Goal: Task Accomplishment & Management: Use online tool/utility

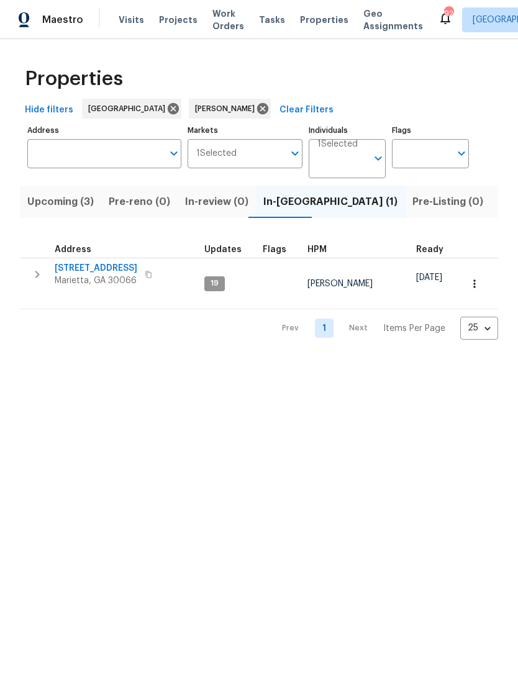
click at [88, 277] on span "Marietta, GA 30066" at bounding box center [96, 280] width 83 height 12
click at [106, 155] on input "Address" at bounding box center [94, 153] width 135 height 29
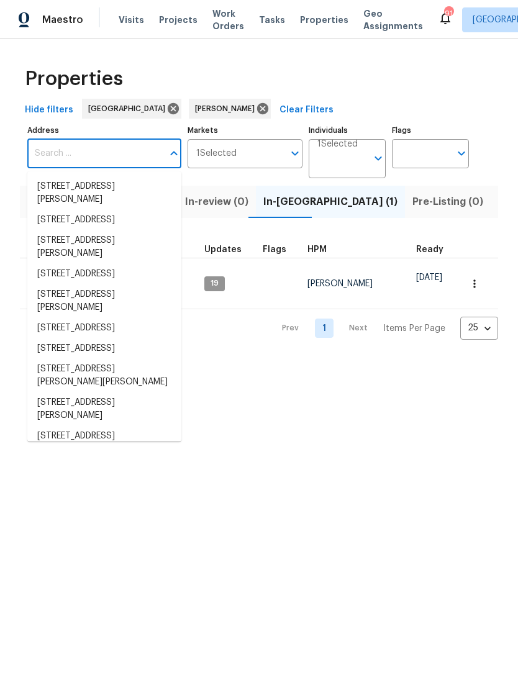
click at [96, 157] on input "Address" at bounding box center [94, 153] width 135 height 29
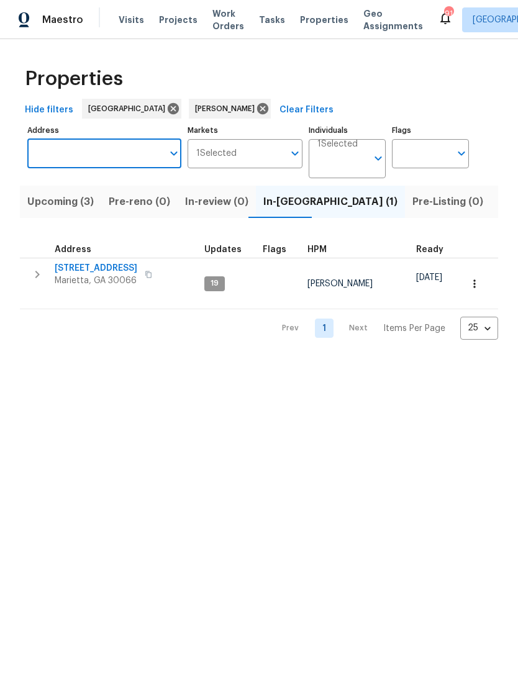
paste input "2781 Interlaken Dr, Marietta, GA 30062"
type input "2781 Interlaken Dr, Marietta, GA 30062"
click at [86, 190] on li "2781 Interlaken Dr Marietta GA 30062" at bounding box center [104, 193] width 154 height 34
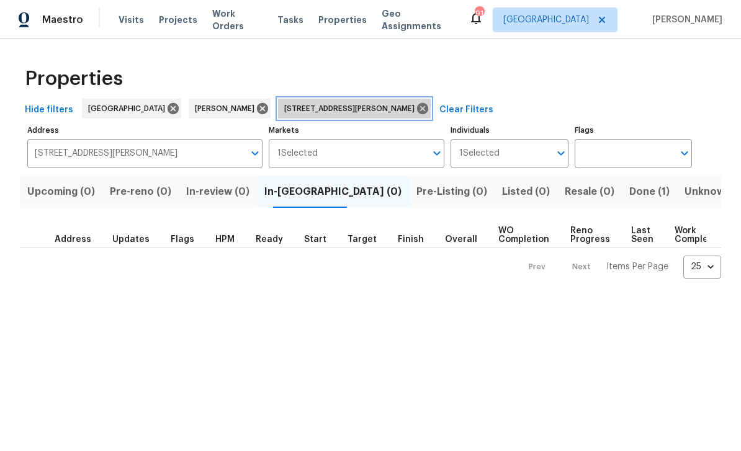
click at [416, 107] on icon at bounding box center [423, 109] width 14 height 14
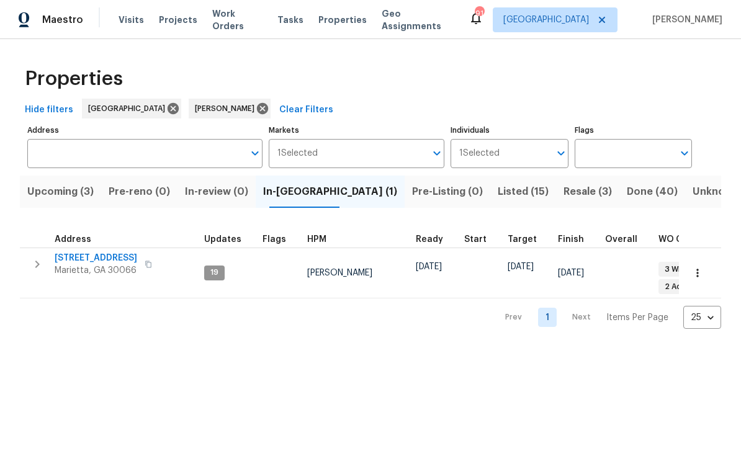
click at [498, 196] on span "Listed (15)" at bounding box center [523, 191] width 51 height 17
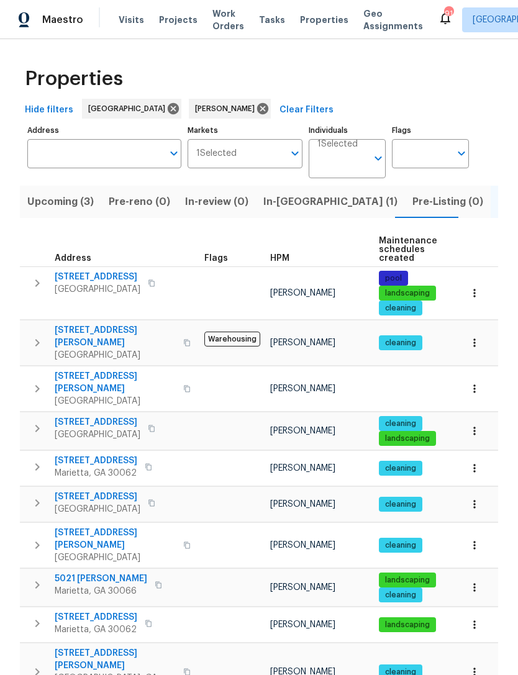
click at [103, 158] on input "Address" at bounding box center [94, 153] width 135 height 29
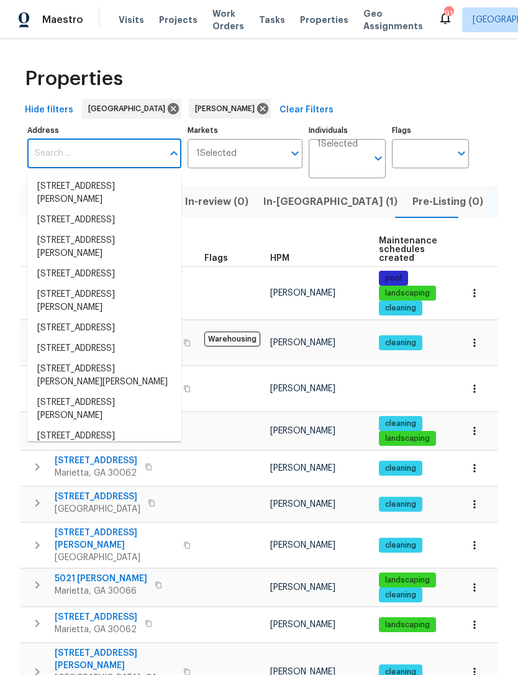
click at [97, 151] on input "Address" at bounding box center [94, 153] width 135 height 29
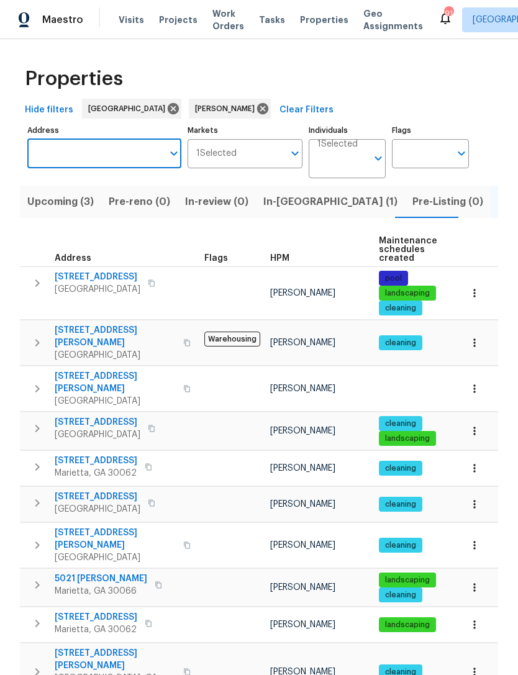
paste input "2781 Interlaken Dr, Marietta, GA 30062"
type input "2781 Interlaken Dr, Marietta, GA 30062"
click at [96, 189] on li "2781 Interlaken Dr Marietta GA 30062" at bounding box center [104, 193] width 154 height 34
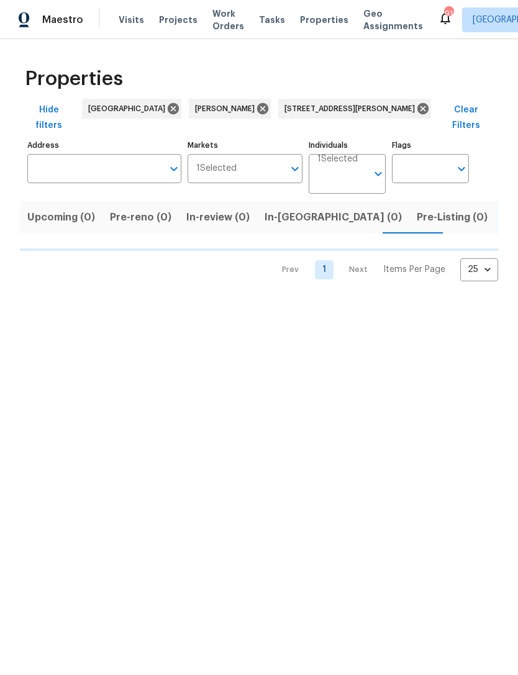
type input "2781 Interlaken Dr Marietta GA 30062"
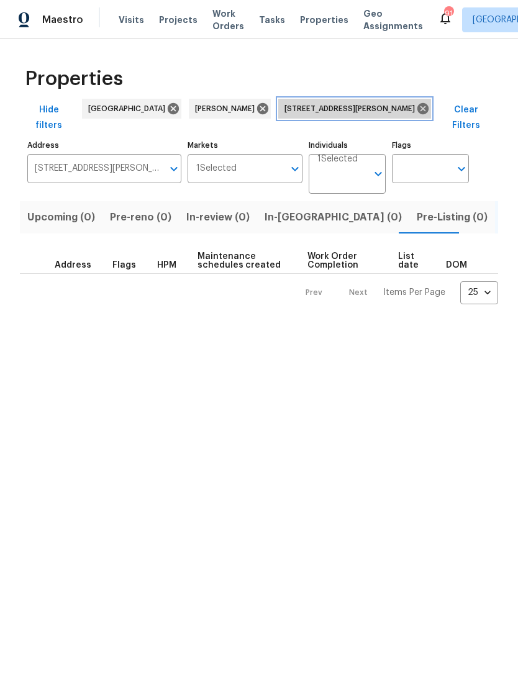
click at [416, 103] on icon at bounding box center [423, 109] width 14 height 14
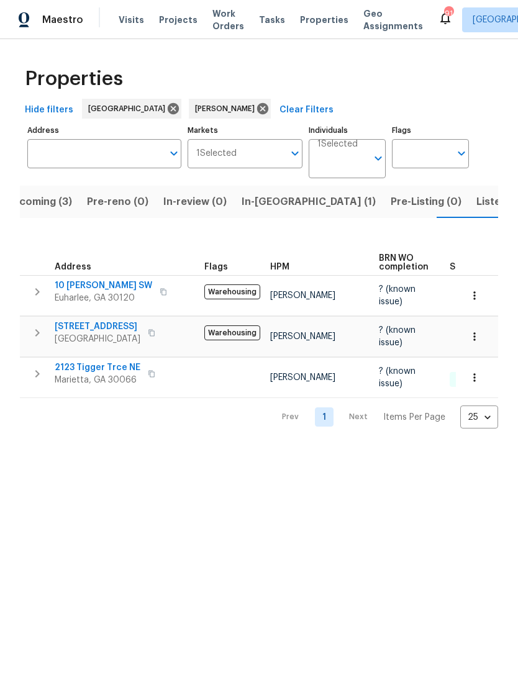
click at [160, 294] on icon "button" at bounding box center [163, 291] width 7 height 7
click at [160, 290] on icon "button" at bounding box center [163, 291] width 7 height 7
click at [476, 209] on span "Listed (15)" at bounding box center [501, 201] width 51 height 17
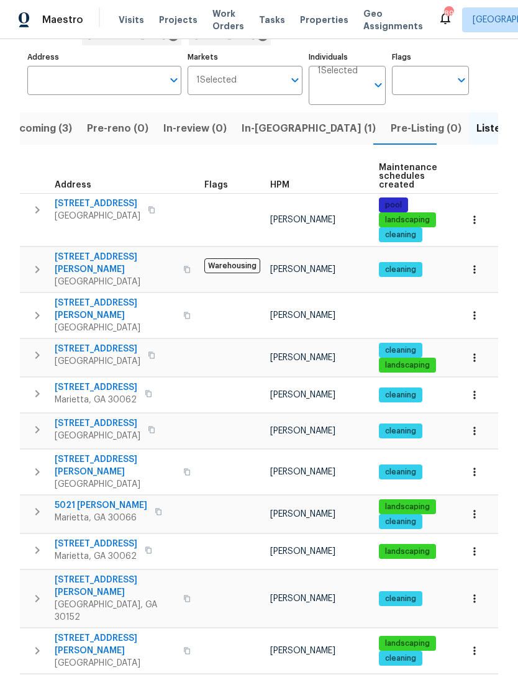
scroll to position [126, 0]
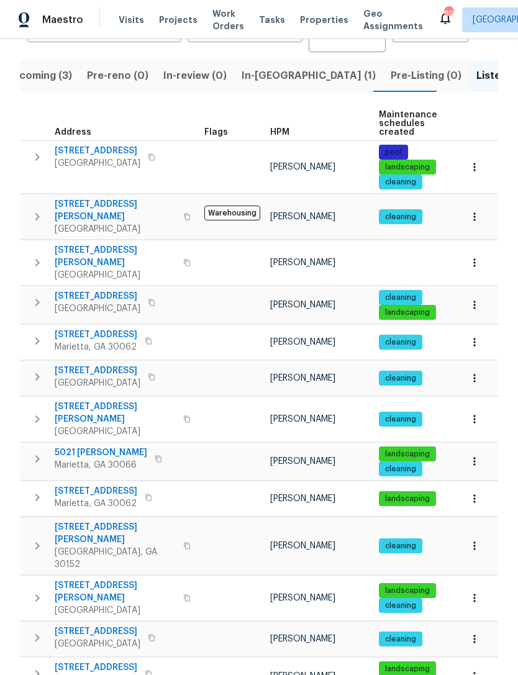
click at [97, 446] on span "5021 [PERSON_NAME]" at bounding box center [101, 452] width 92 height 12
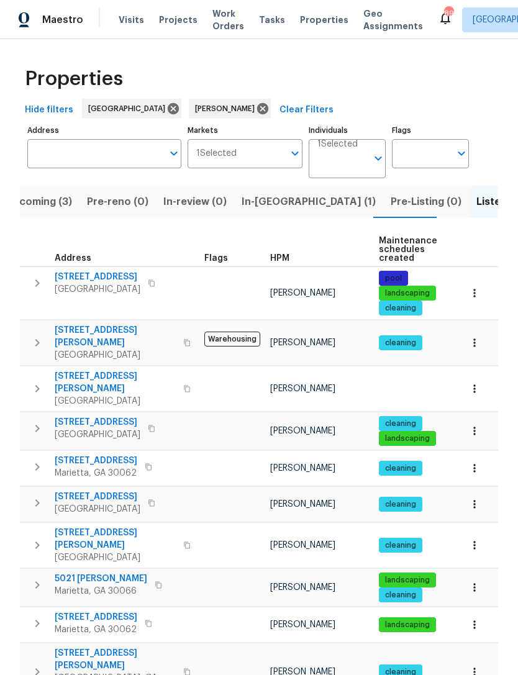
scroll to position [0, 0]
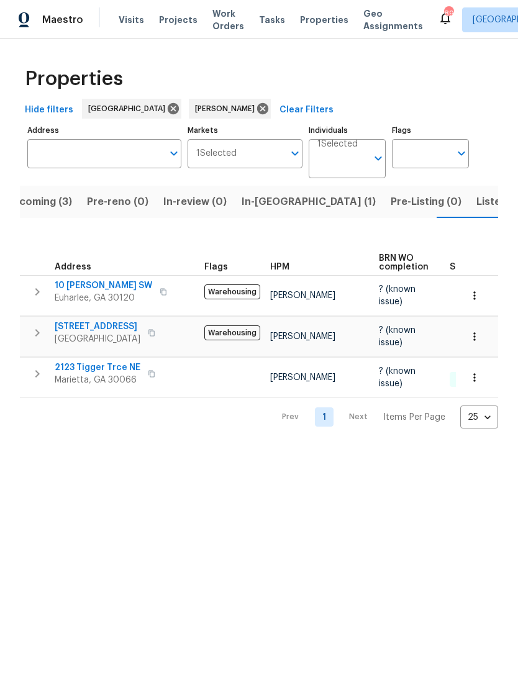
scroll to position [0, -2]
click at [55, 193] on button "Upcoming (3)" at bounding box center [38, 202] width 81 height 32
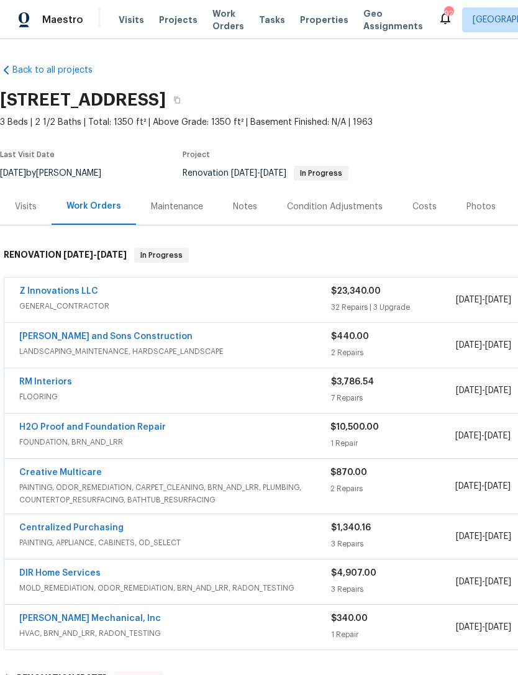
click at [242, 209] on div "Notes" at bounding box center [245, 207] width 24 height 12
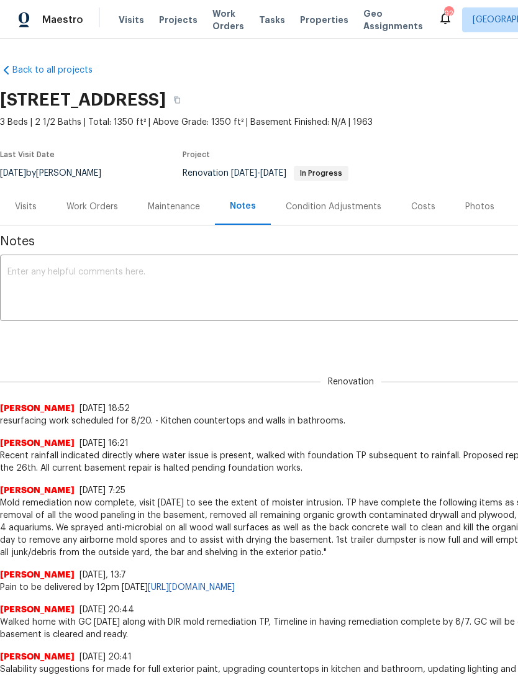
click at [17, 201] on div "Visits" at bounding box center [26, 207] width 22 height 12
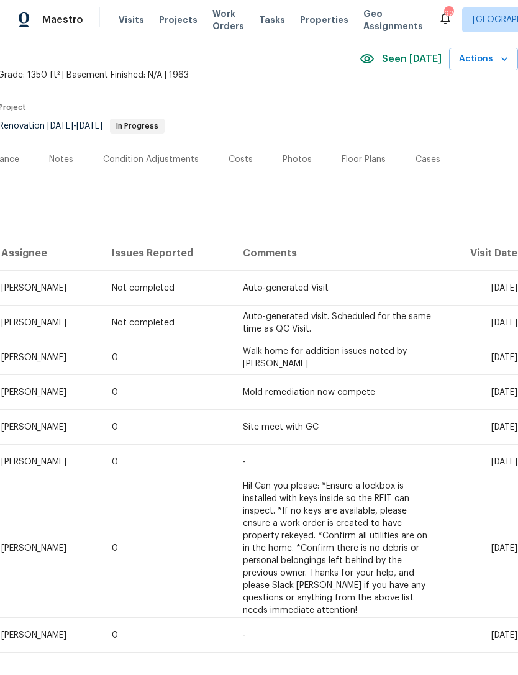
scroll to position [47, 184]
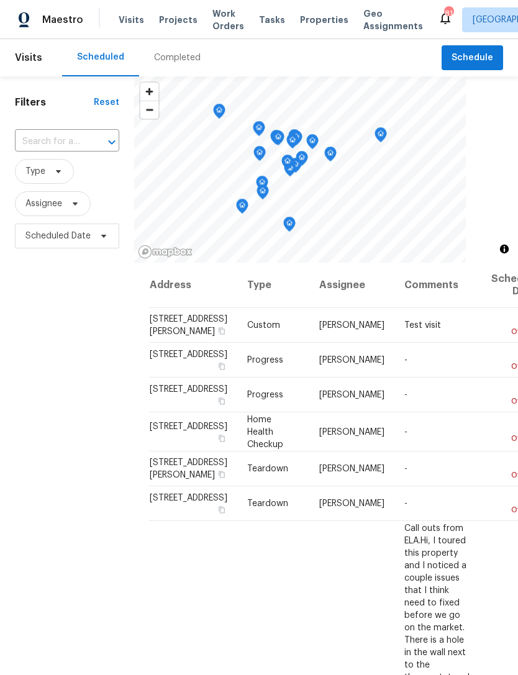
click at [97, 138] on div at bounding box center [103, 141] width 32 height 17
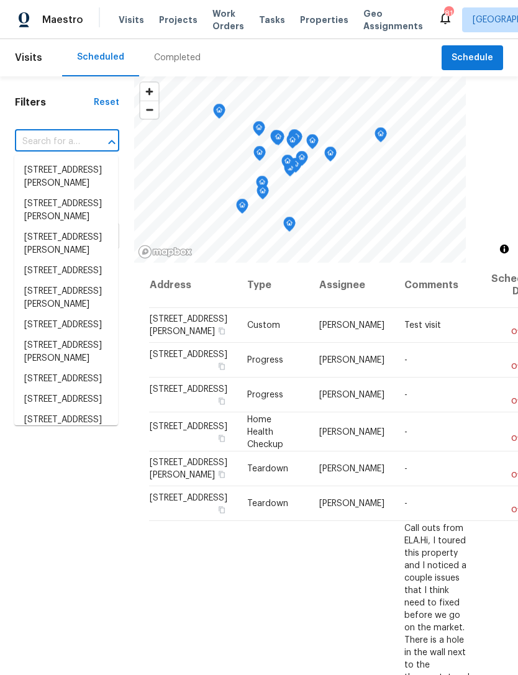
click at [83, 140] on input "text" at bounding box center [50, 141] width 70 height 19
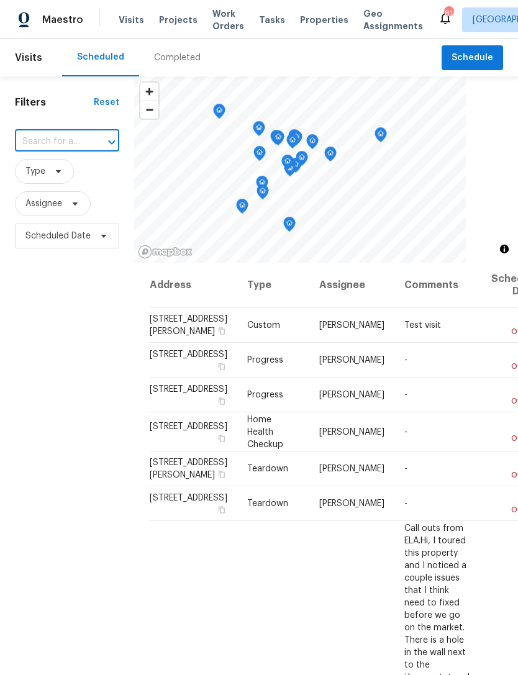
paste input "[STREET_ADDRESS][PERSON_NAME]"
type input "[STREET_ADDRESS][PERSON_NAME]"
click at [68, 179] on li "[STREET_ADDRESS][PERSON_NAME]" at bounding box center [66, 177] width 104 height 34
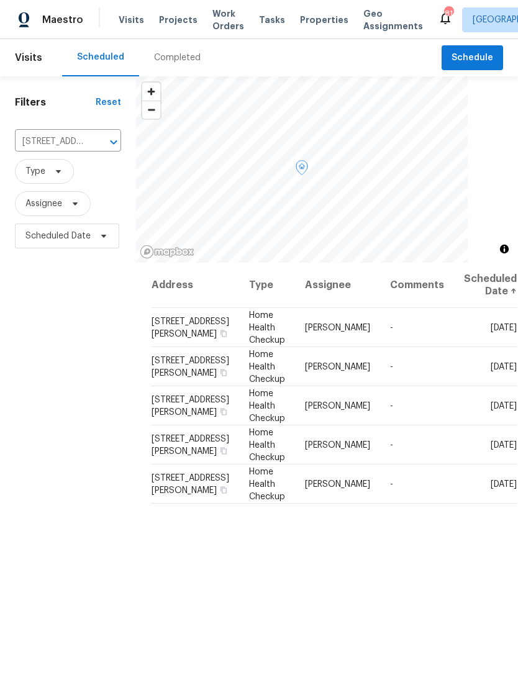
click at [181, 336] on span "[STREET_ADDRESS][PERSON_NAME]" at bounding box center [190, 327] width 78 height 21
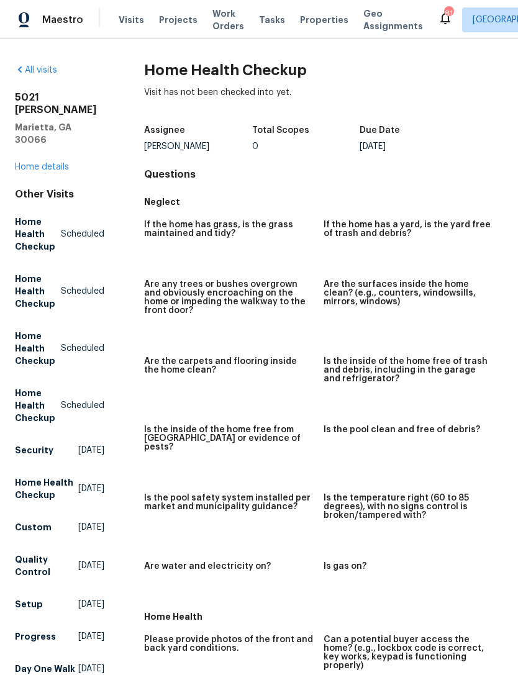
click at [63, 163] on link "Home details" at bounding box center [42, 167] width 54 height 9
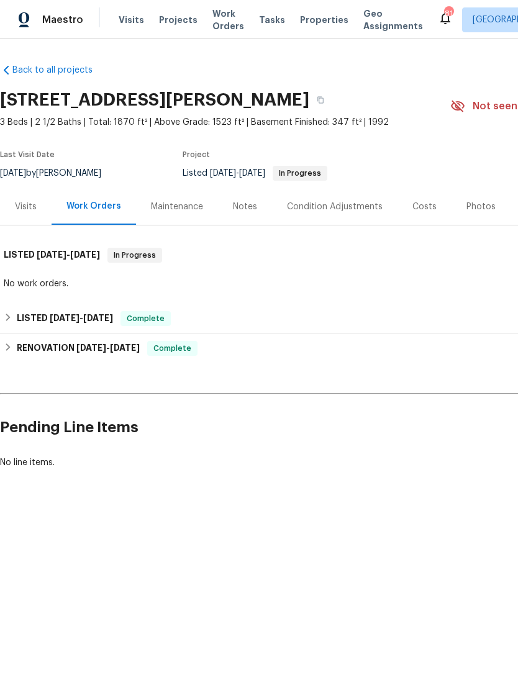
click at [238, 212] on div "Notes" at bounding box center [245, 207] width 24 height 12
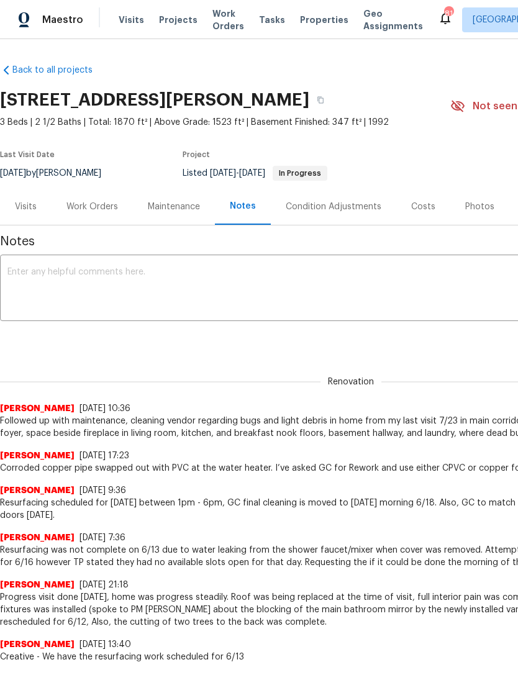
click at [103, 213] on div "Work Orders" at bounding box center [92, 206] width 81 height 37
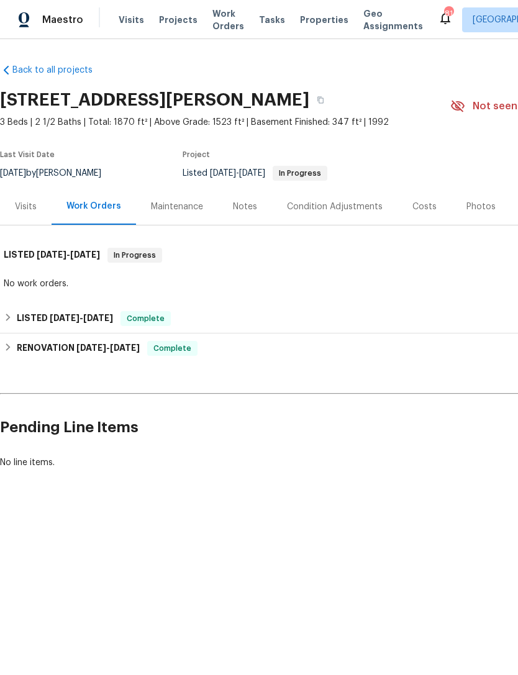
click at [186, 207] on div "Maintenance" at bounding box center [177, 207] width 52 height 12
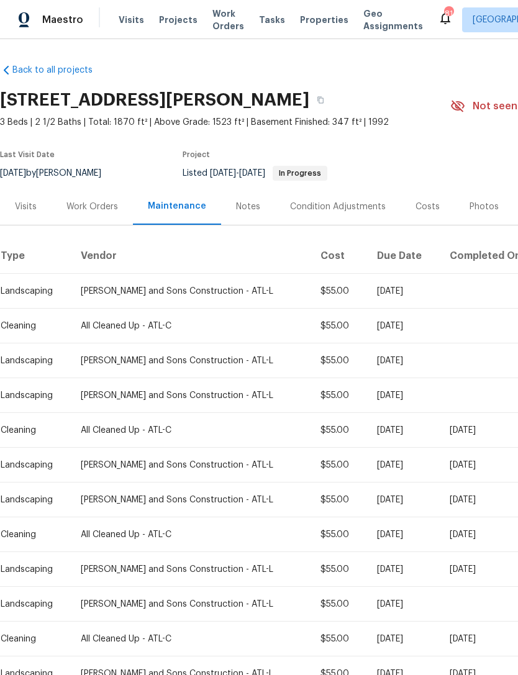
click at [243, 212] on div "Notes" at bounding box center [248, 207] width 24 height 12
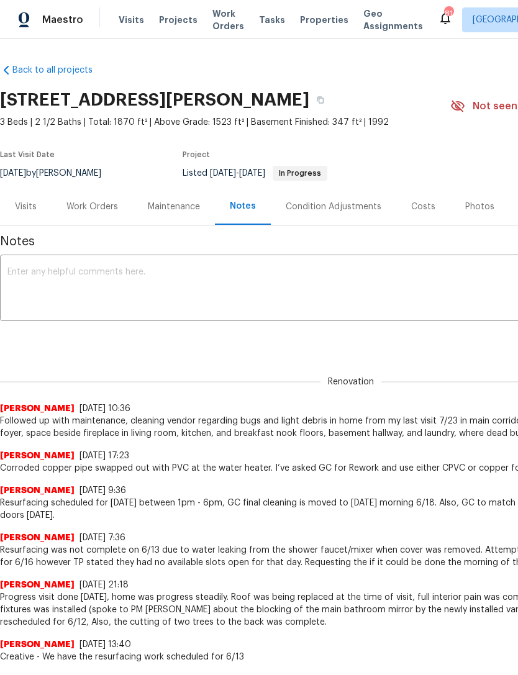
click at [104, 208] on div "Work Orders" at bounding box center [92, 207] width 52 height 12
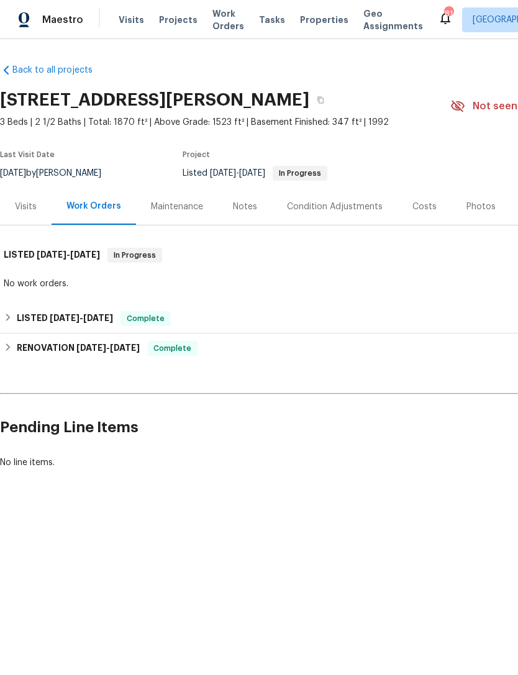
click at [35, 209] on div "Visits" at bounding box center [26, 207] width 22 height 12
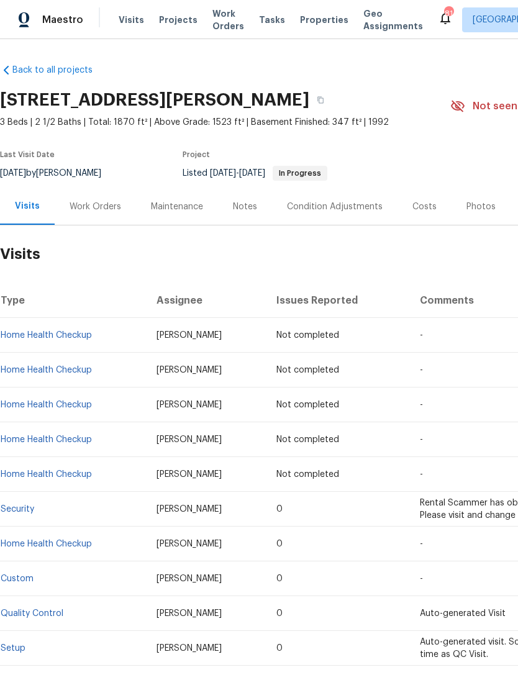
click at [180, 205] on div "Maintenance" at bounding box center [177, 207] width 52 height 12
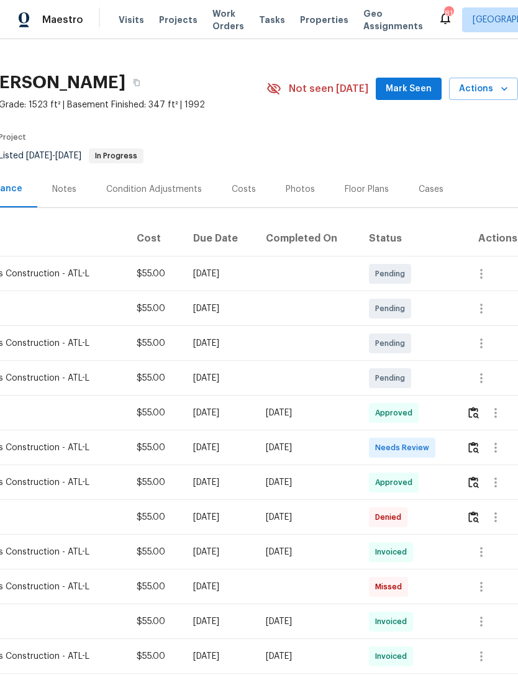
scroll to position [17, 184]
click at [417, 415] on div "Approved" at bounding box center [394, 414] width 50 height 20
click at [490, 410] on icon "button" at bounding box center [495, 413] width 15 height 15
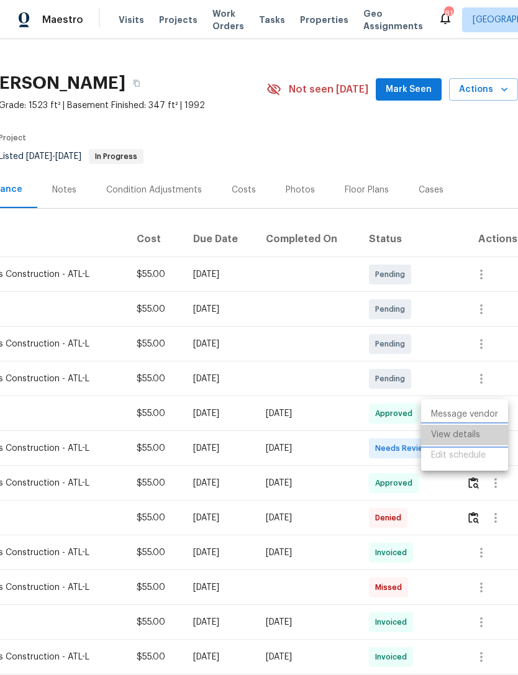
click at [471, 433] on li "View details" at bounding box center [464, 435] width 87 height 20
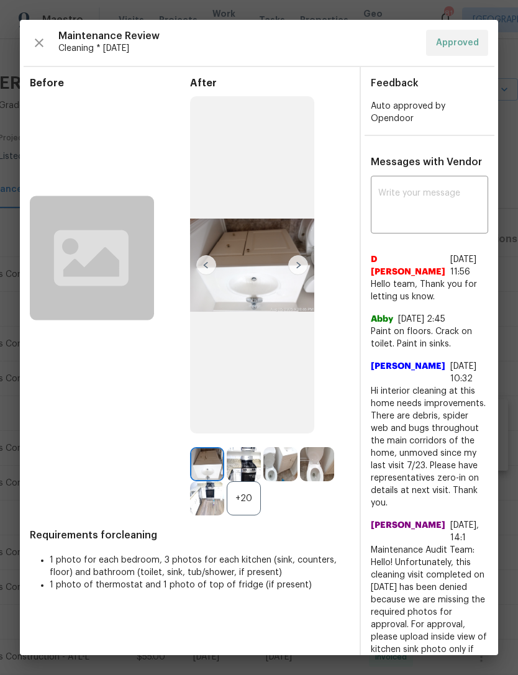
click at [298, 275] on img at bounding box center [298, 265] width 20 height 20
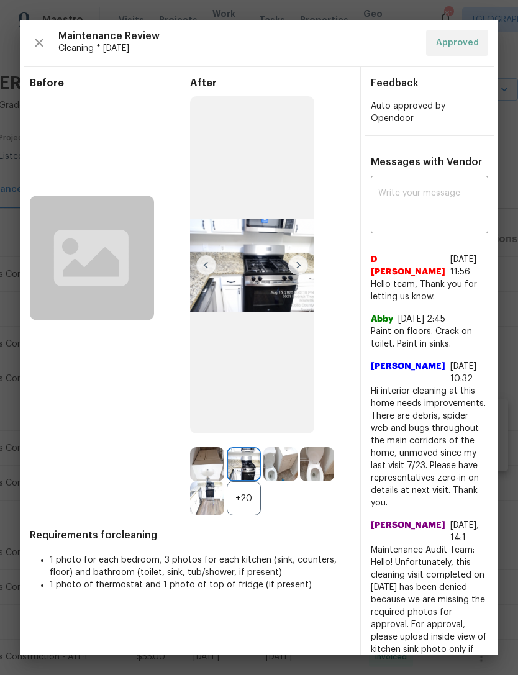
click at [294, 275] on img at bounding box center [298, 265] width 20 height 20
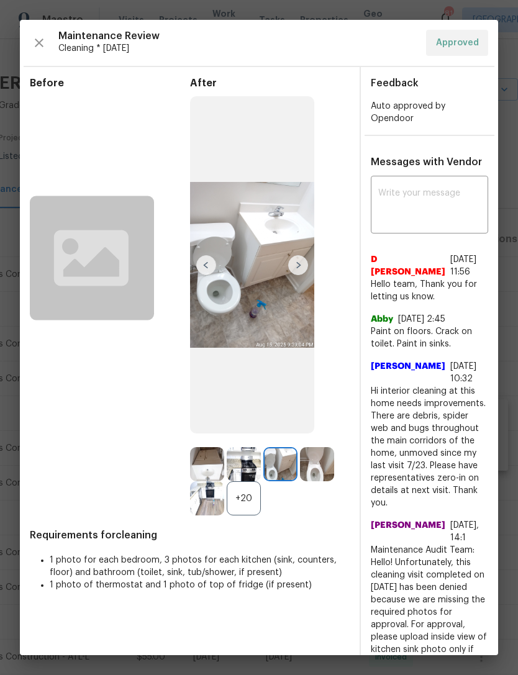
click at [302, 274] on img at bounding box center [298, 265] width 20 height 20
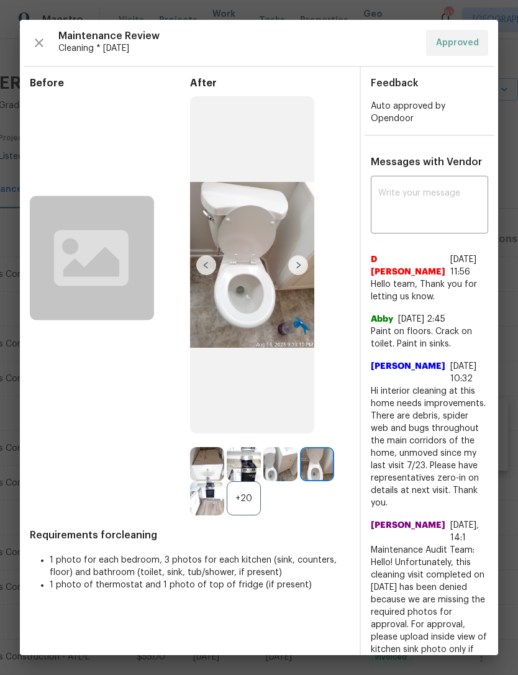
click at [300, 273] on img at bounding box center [298, 265] width 20 height 20
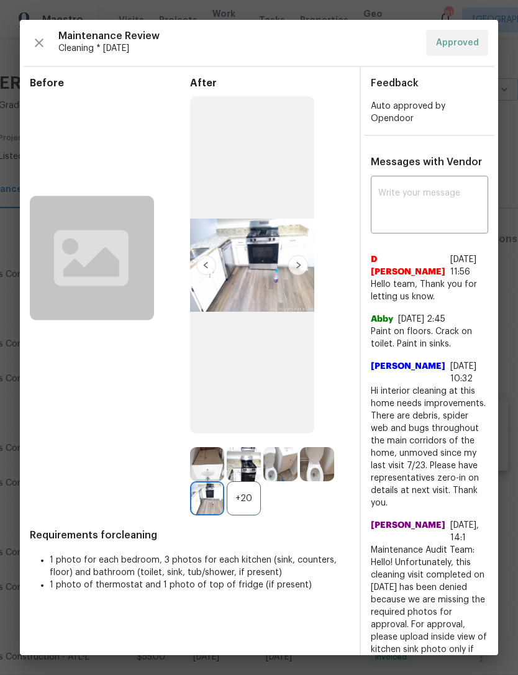
click at [305, 275] on img at bounding box center [298, 265] width 20 height 20
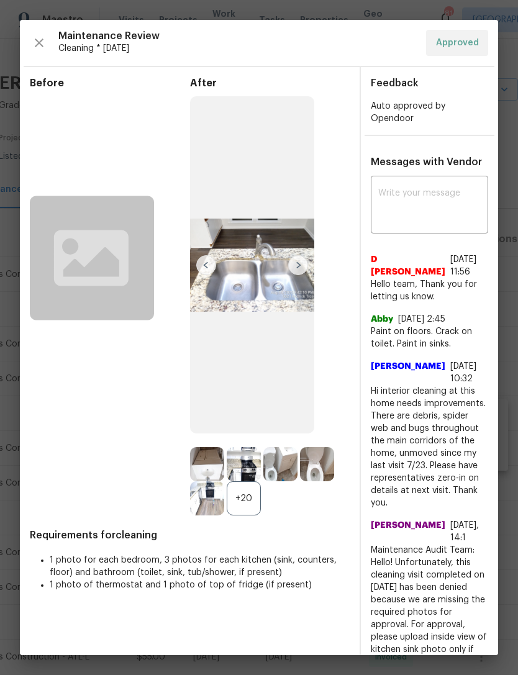
click at [300, 274] on img at bounding box center [298, 265] width 20 height 20
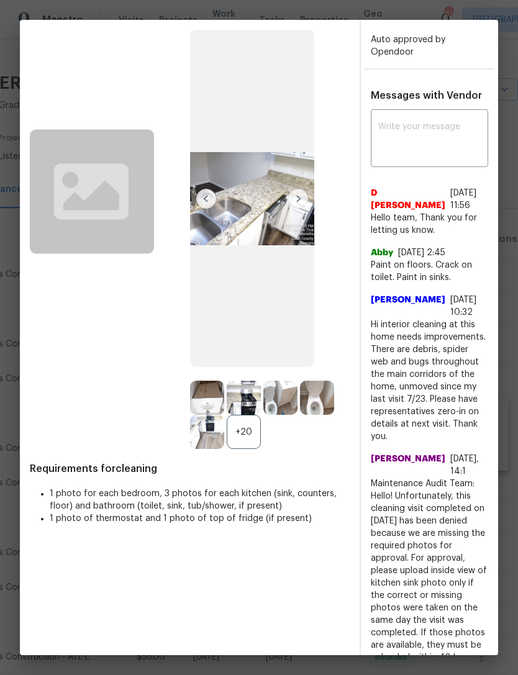
scroll to position [17, 0]
click at [305, 209] on img at bounding box center [298, 199] width 20 height 20
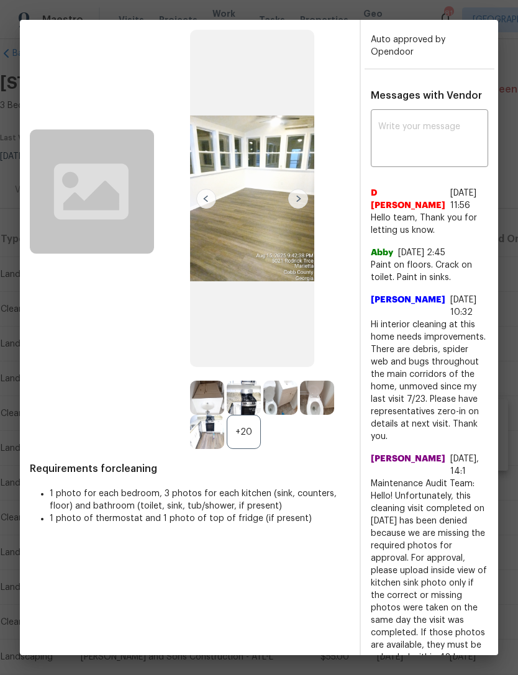
click at [308, 206] on img at bounding box center [252, 199] width 124 height 338
click at [296, 209] on img at bounding box center [298, 199] width 20 height 20
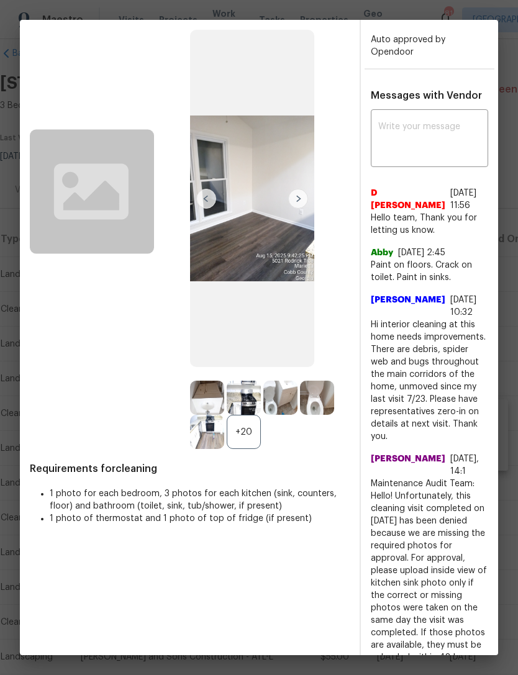
click at [302, 209] on img at bounding box center [298, 199] width 20 height 20
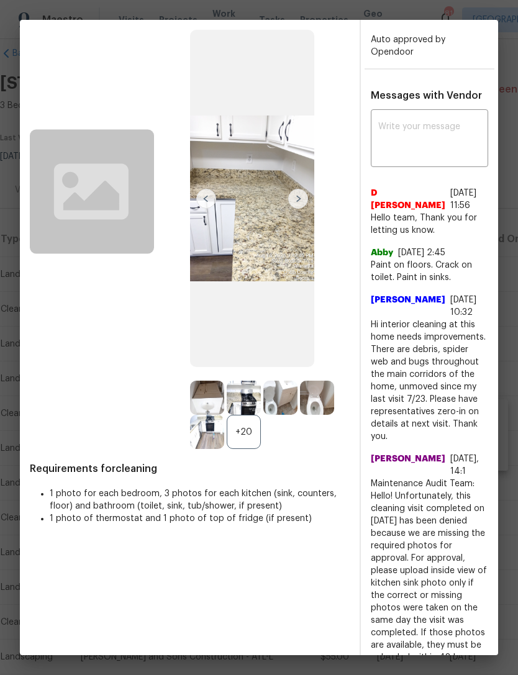
click at [295, 209] on img at bounding box center [298, 199] width 20 height 20
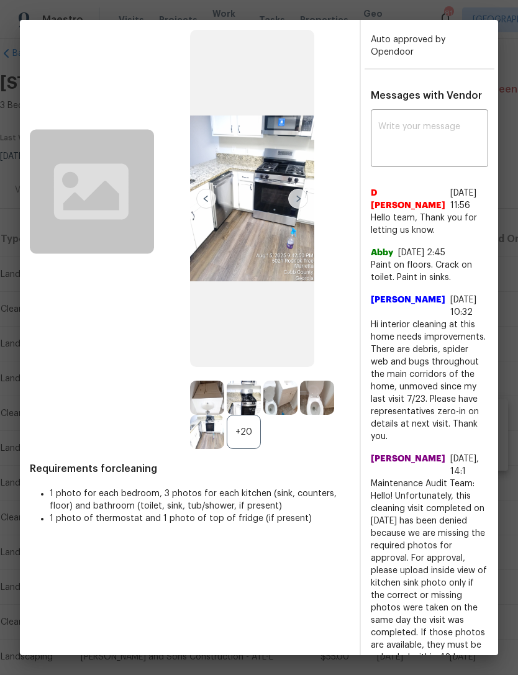
click at [299, 209] on img at bounding box center [298, 199] width 20 height 20
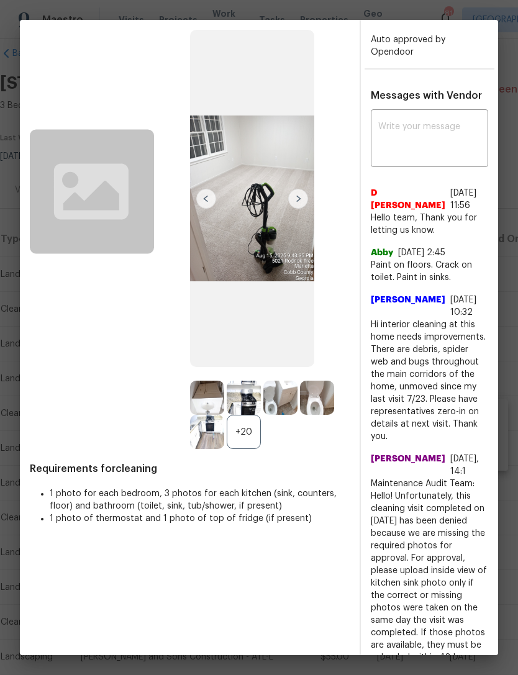
click at [299, 209] on img at bounding box center [298, 199] width 20 height 20
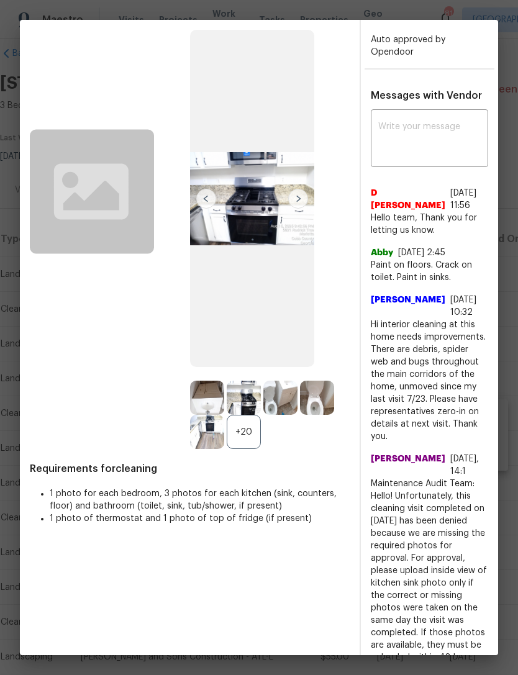
click at [297, 209] on img at bounding box center [298, 199] width 20 height 20
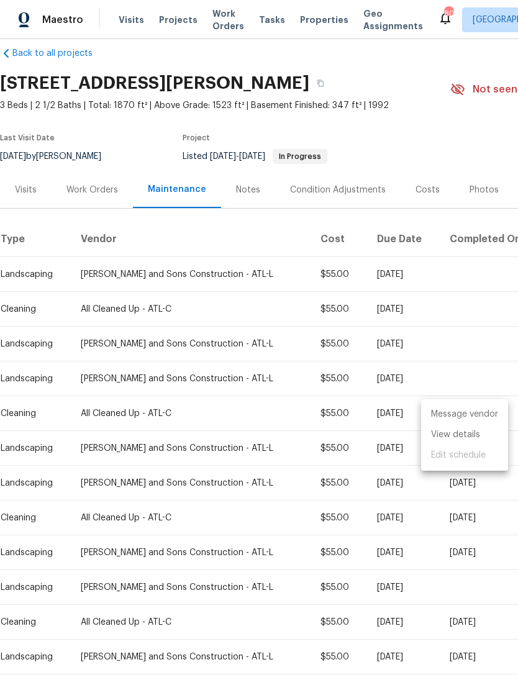
click at [43, 193] on div at bounding box center [259, 337] width 518 height 675
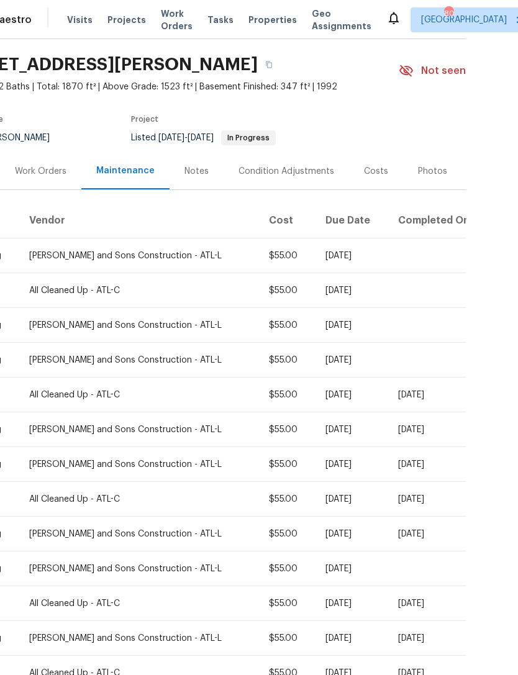
scroll to position [35, 0]
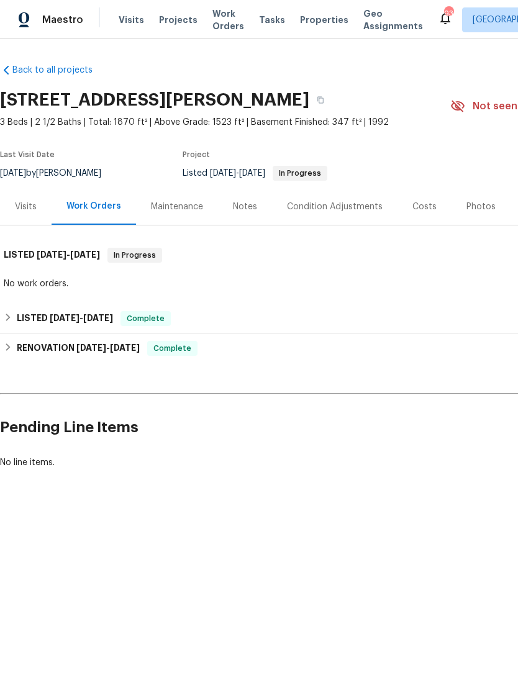
click at [22, 212] on div "Visits" at bounding box center [26, 207] width 22 height 12
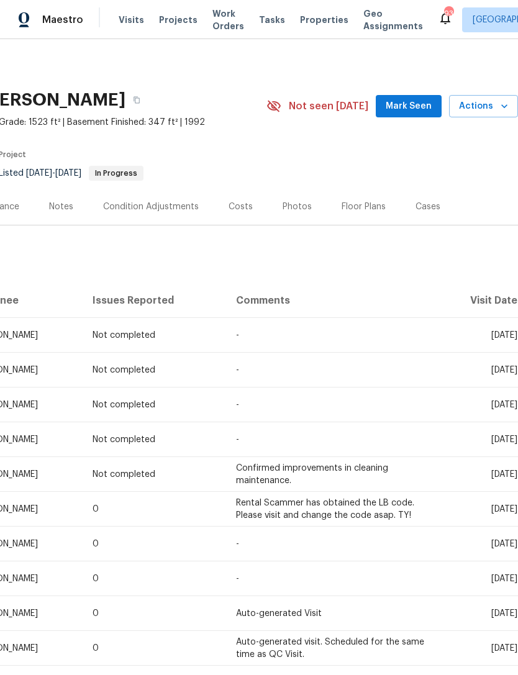
scroll to position [0, 184]
click at [502, 104] on icon "button" at bounding box center [504, 106] width 12 height 12
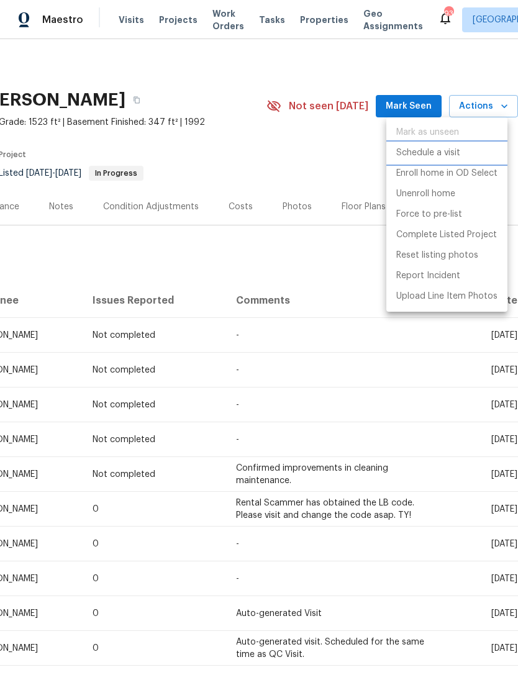
click at [451, 155] on p "Schedule a visit" at bounding box center [428, 153] width 64 height 13
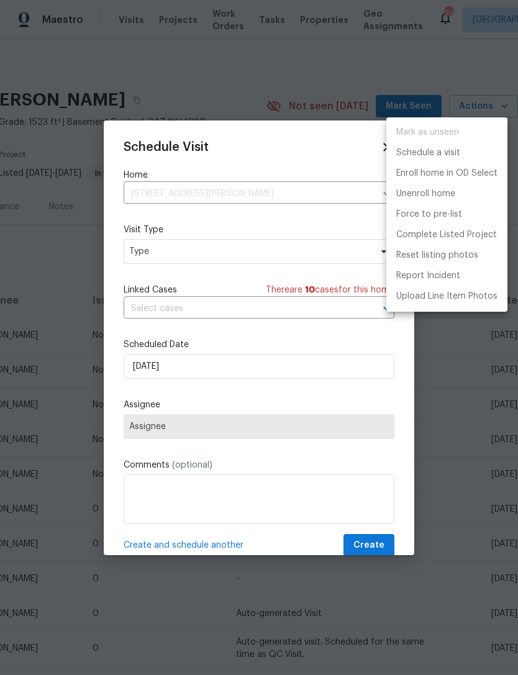
click at [248, 245] on div at bounding box center [259, 337] width 518 height 675
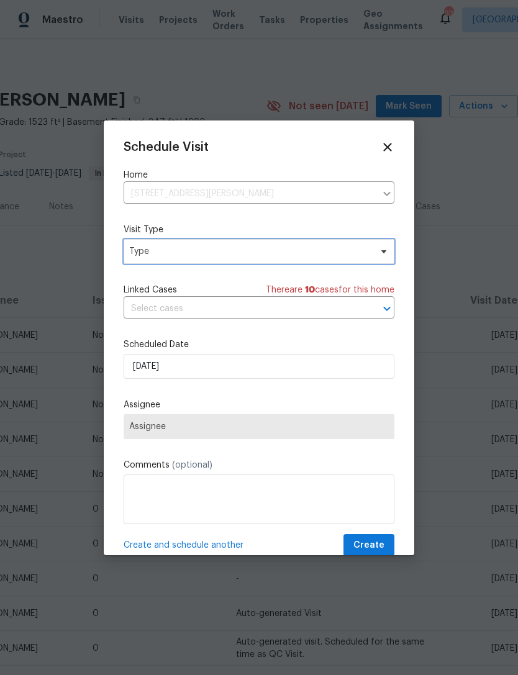
click at [260, 256] on span "Type" at bounding box center [249, 251] width 241 height 12
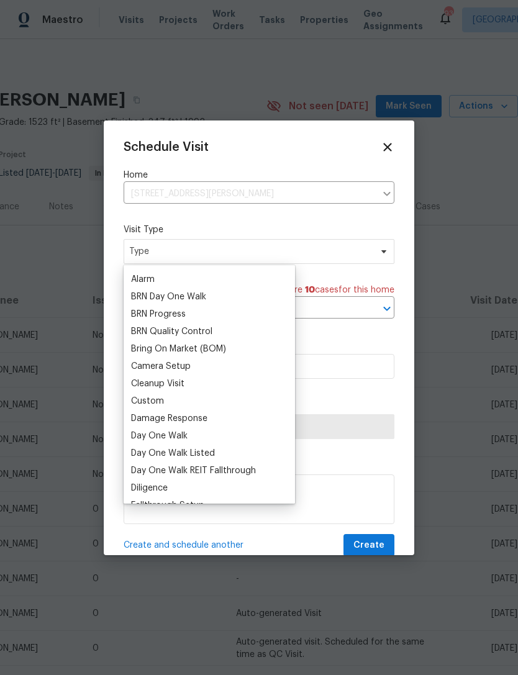
scroll to position [69, 0]
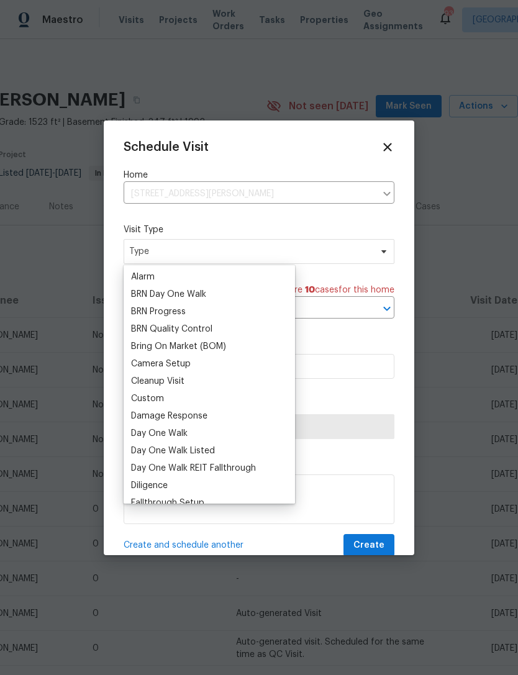
click at [155, 396] on div "Custom" at bounding box center [147, 398] width 33 height 12
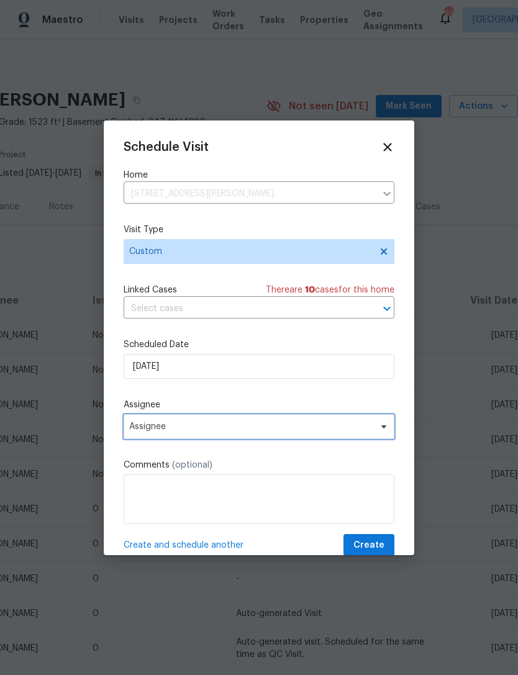
click at [208, 431] on span "Assignee" at bounding box center [250, 427] width 243 height 10
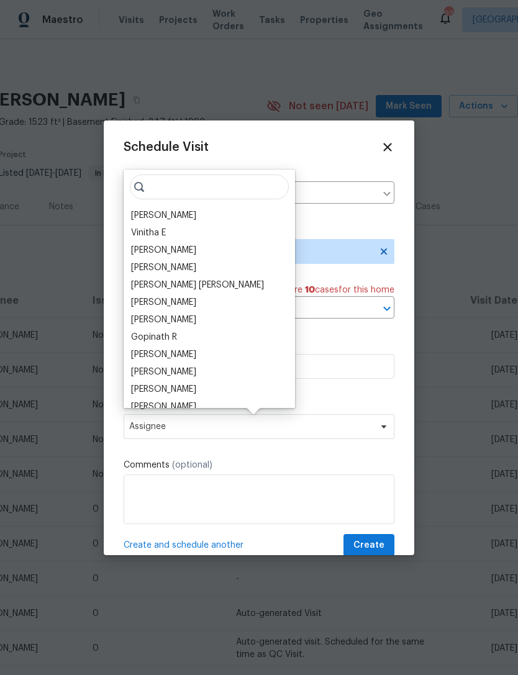
click at [175, 219] on div "[PERSON_NAME]" at bounding box center [163, 215] width 65 height 12
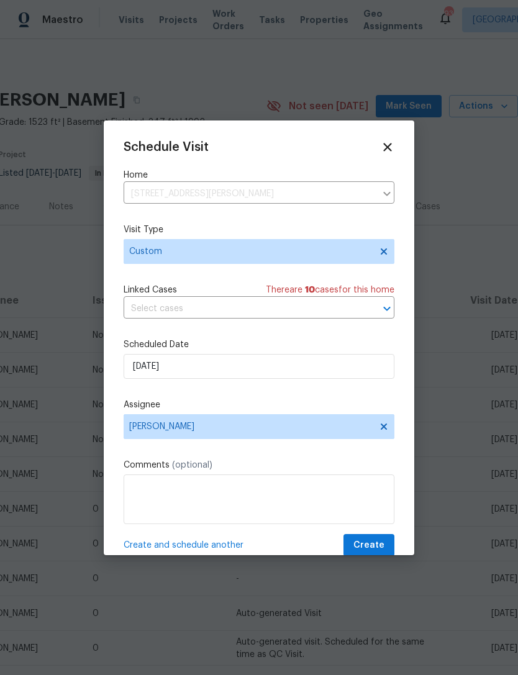
click at [368, 546] on span "Create" at bounding box center [368, 546] width 31 height 16
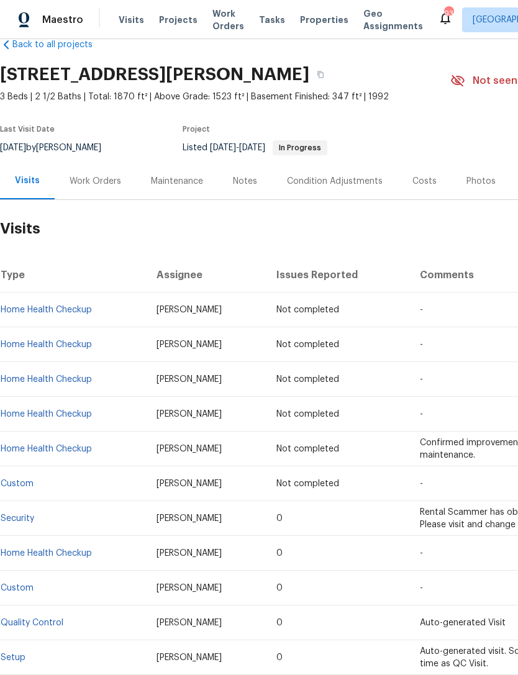
scroll to position [26, 0]
